Goal: Transaction & Acquisition: Obtain resource

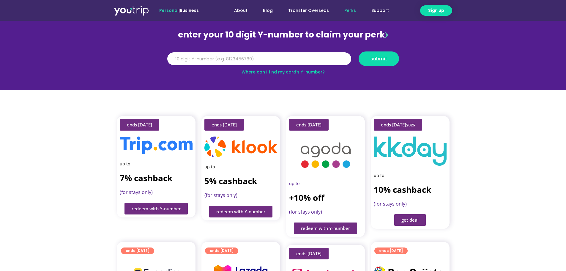
scroll to position [119, 0]
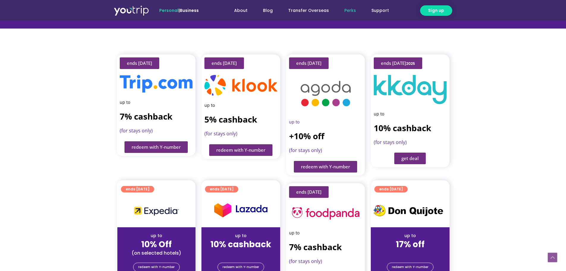
click at [324, 164] on span "redeem with Y-number" at bounding box center [325, 166] width 49 height 4
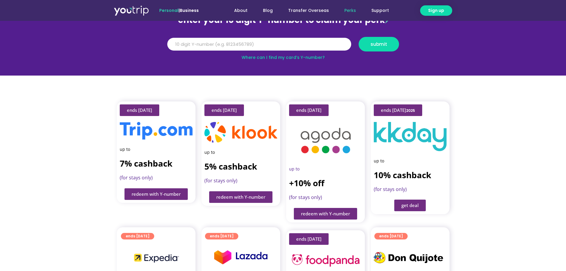
scroll to position [65, 0]
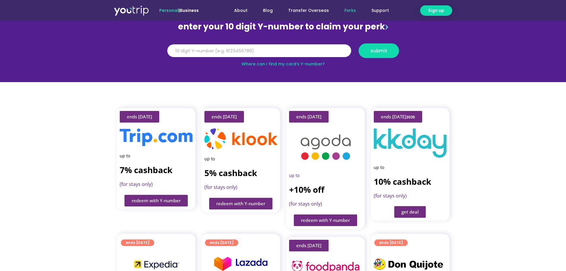
click at [305, 52] on input "Y Number" at bounding box center [259, 50] width 184 height 13
type input "8183283113"
click at [372, 48] on span "submit" at bounding box center [379, 50] width 17 height 4
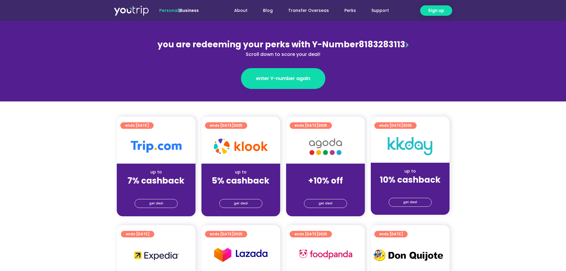
scroll to position [89, 0]
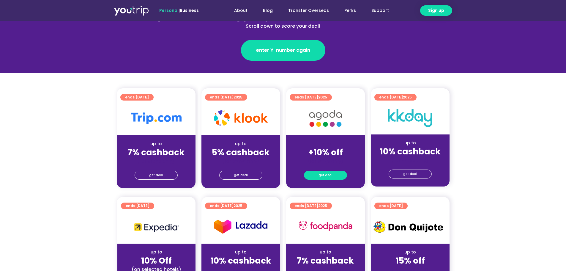
click at [332, 175] on link "get deal" at bounding box center [325, 175] width 43 height 9
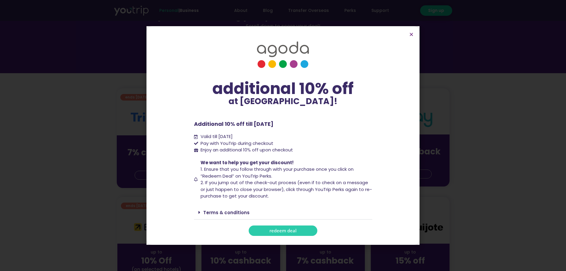
click at [287, 230] on span "redeem deal" at bounding box center [283, 230] width 27 height 4
